Goal: Task Accomplishment & Management: Manage account settings

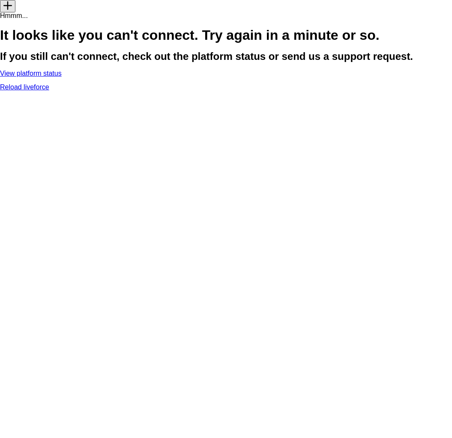
click at [62, 77] on link "View platform status" at bounding box center [31, 73] width 62 height 7
click at [49, 91] on link "Reload liveforce" at bounding box center [24, 86] width 49 height 7
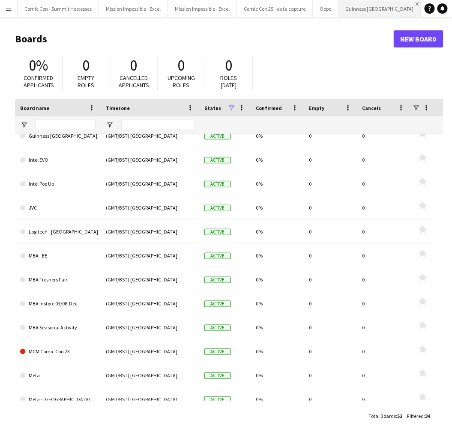
scroll to position [0, 184]
click at [414, 38] on link "New Board" at bounding box center [418, 38] width 50 height 17
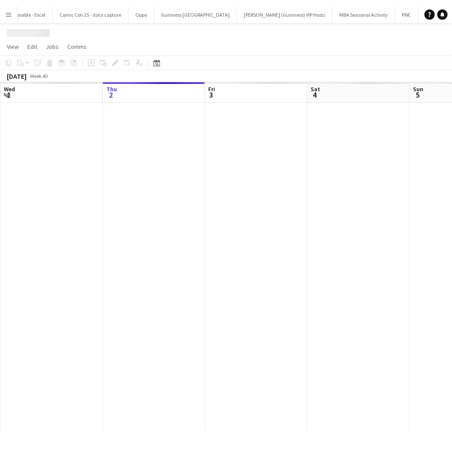
scroll to position [0, 222]
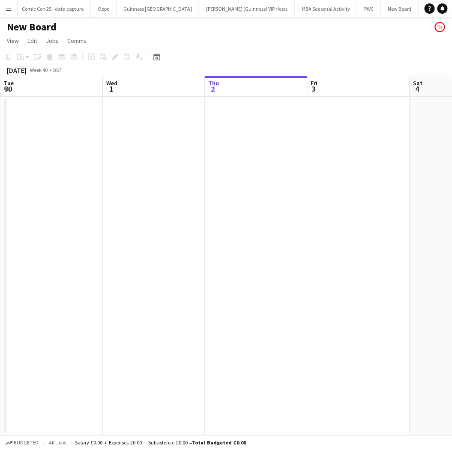
click at [25, 26] on h1 "New Board" at bounding box center [32, 27] width 50 height 13
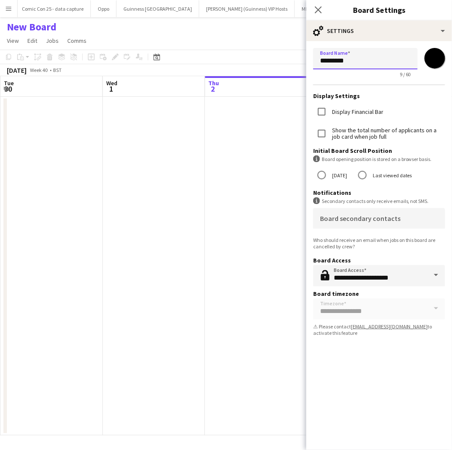
drag, startPoint x: 362, startPoint y: 57, endPoint x: 302, endPoint y: 65, distance: 60.4
click at [302, 65] on body "Menu Boards Boards Boards All jobs Status Workforce Workforce My Workforce Recr…" at bounding box center [226, 225] width 452 height 450
type input "**********"
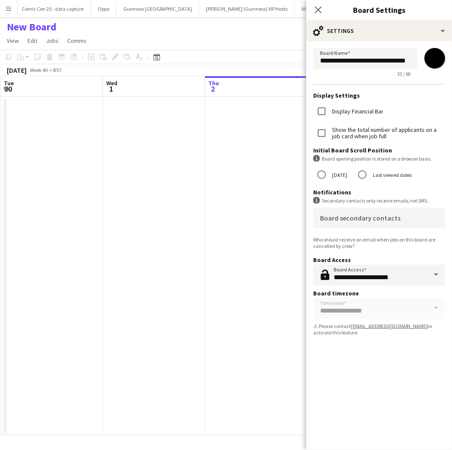
click at [185, 180] on app-date-cell at bounding box center [154, 266] width 102 height 339
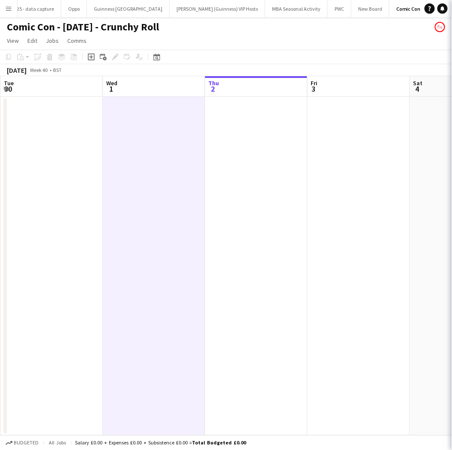
scroll to position [0, 260]
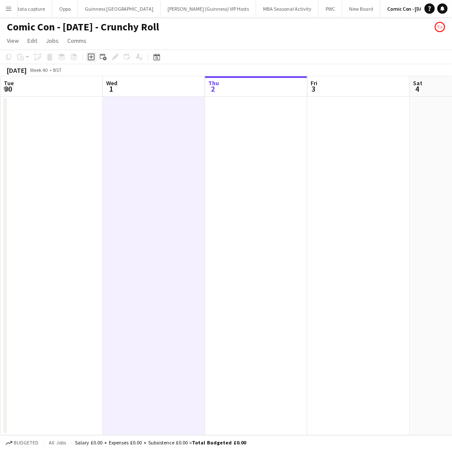
click at [89, 56] on icon "Add job" at bounding box center [91, 57] width 7 height 7
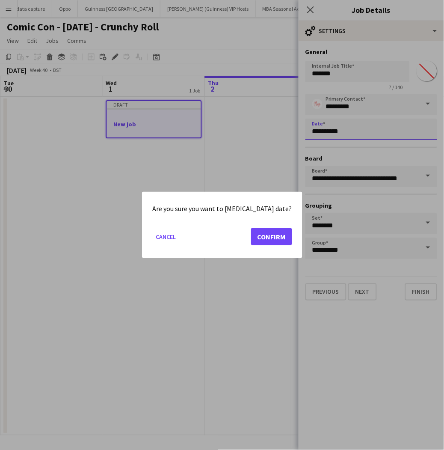
click at [324, 127] on body "Menu Boards Boards Boards All jobs Status Workforce Workforce My Workforce Recr…" at bounding box center [222, 225] width 444 height 450
click at [259, 238] on button "Confirm" at bounding box center [271, 236] width 41 height 17
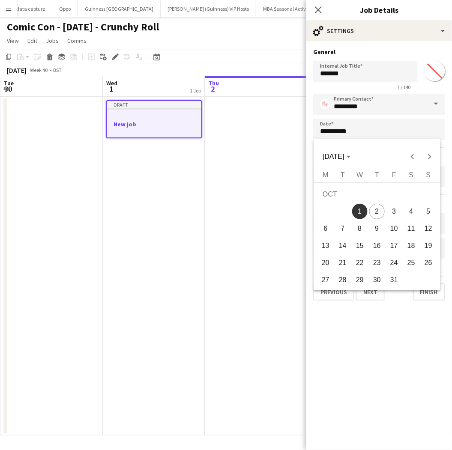
click at [394, 261] on span "24" at bounding box center [393, 262] width 15 height 15
type input "**********"
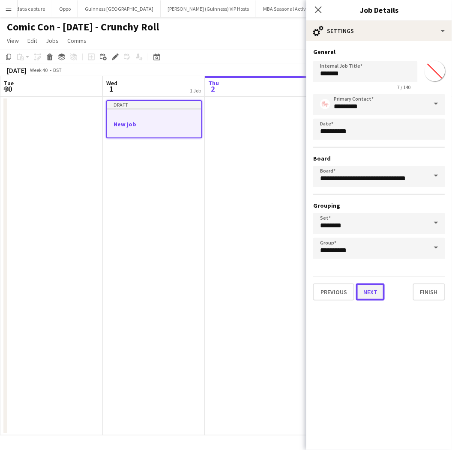
click at [363, 285] on button "Next" at bounding box center [370, 291] width 29 height 17
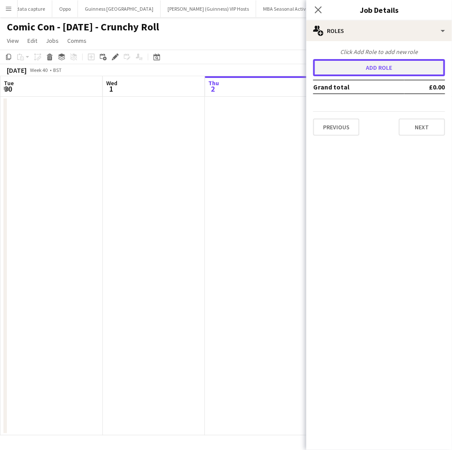
click at [373, 68] on button "Add role" at bounding box center [379, 67] width 132 height 17
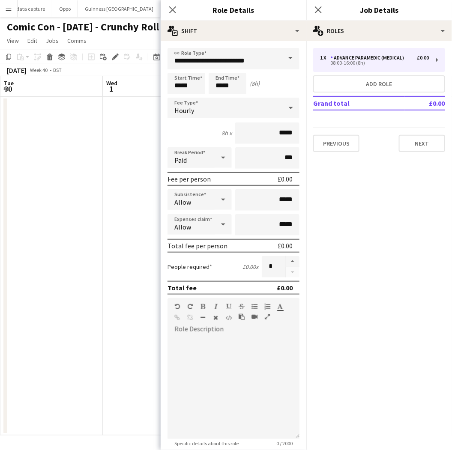
click at [281, 58] on span at bounding box center [290, 58] width 18 height 21
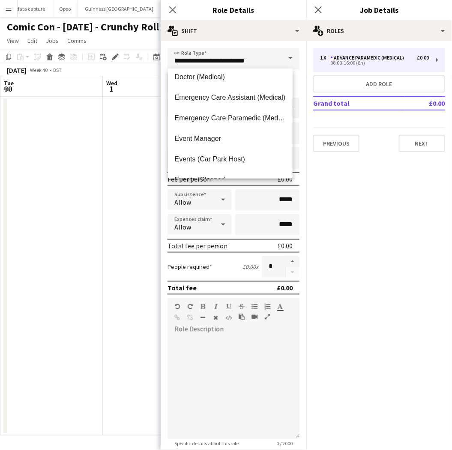
scroll to position [520, 0]
click at [236, 139] on span "Event Manager" at bounding box center [230, 138] width 111 height 8
type input "**********"
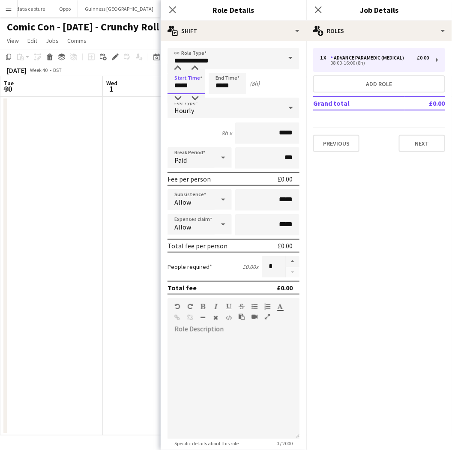
click at [187, 84] on input "*****" at bounding box center [186, 83] width 38 height 21
drag, startPoint x: 187, startPoint y: 84, endPoint x: 65, endPoint y: 152, distance: 140.2
click at [65, 152] on app-date-cell at bounding box center [51, 266] width 102 height 339
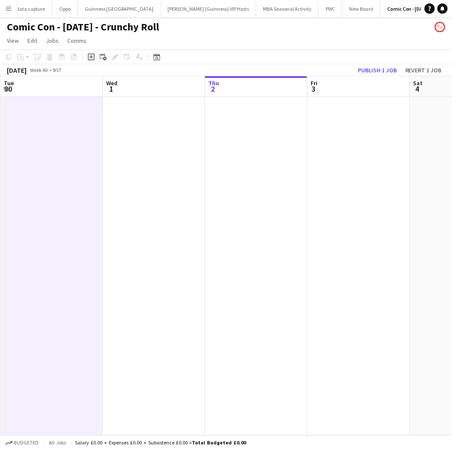
click at [262, 162] on app-date-cell at bounding box center [256, 266] width 102 height 339
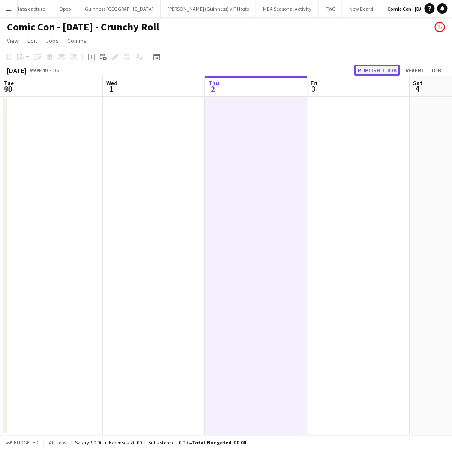
click at [368, 68] on button "Publish 1 job" at bounding box center [377, 70] width 46 height 11
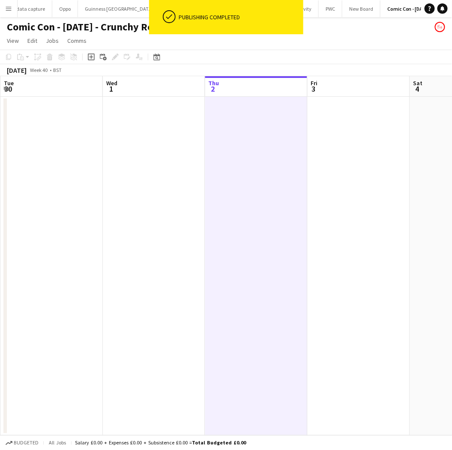
click at [332, 51] on app-toolbar "Copy Paste Paste Ctrl+V Paste with crew Ctrl+Shift+V Paste linked Job [GEOGRAPH…" at bounding box center [226, 57] width 452 height 15
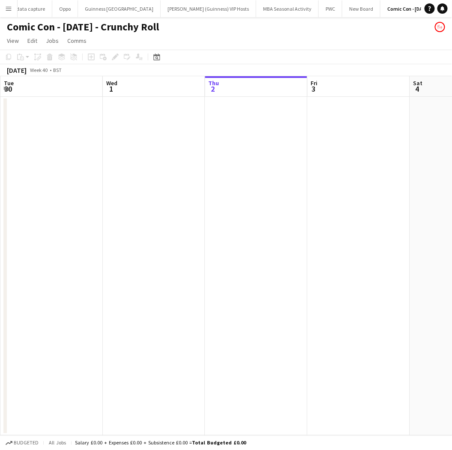
click at [186, 277] on app-date-cell at bounding box center [154, 266] width 102 height 339
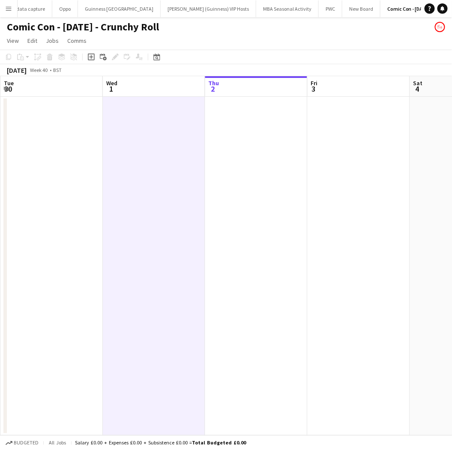
click at [255, 233] on app-date-cell at bounding box center [256, 266] width 102 height 339
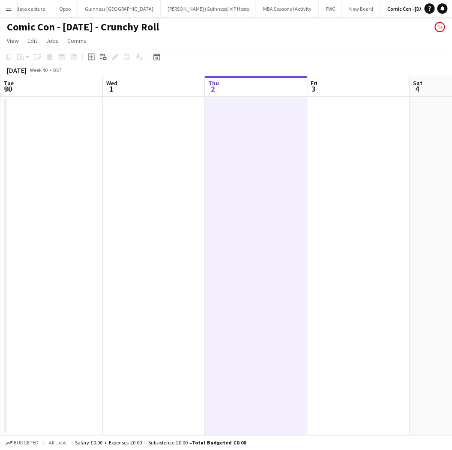
click at [364, 189] on app-date-cell at bounding box center [358, 266] width 102 height 339
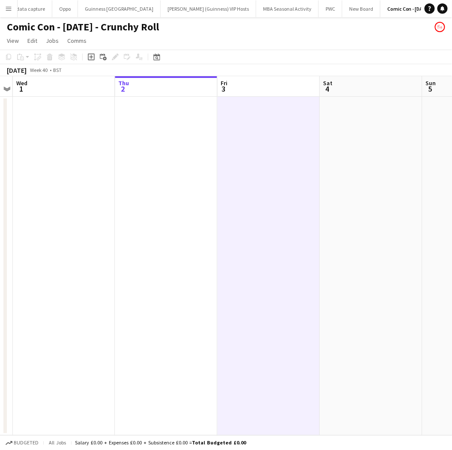
scroll to position [0, 298]
drag, startPoint x: 149, startPoint y: 136, endPoint x: 221, endPoint y: 33, distance: 126.0
click at [221, 33] on div "Comic Con - [DATE] - Crunchy Roll" at bounding box center [226, 25] width 452 height 16
